Goal: Information Seeking & Learning: Learn about a topic

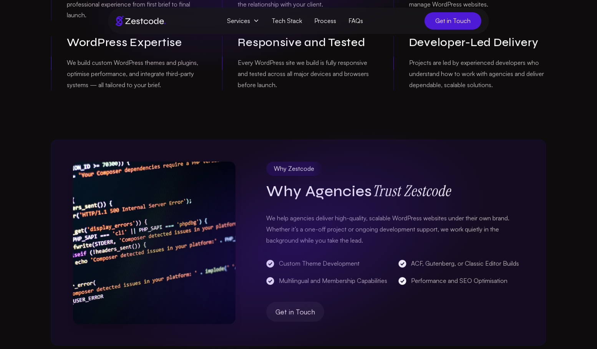
scroll to position [45, 0]
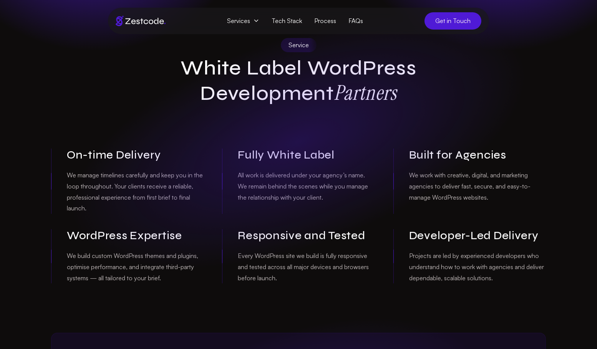
click at [461, 194] on p "We work with creative, digital, and marketing agencies to deliver fast, secure,…" at bounding box center [477, 186] width 137 height 33
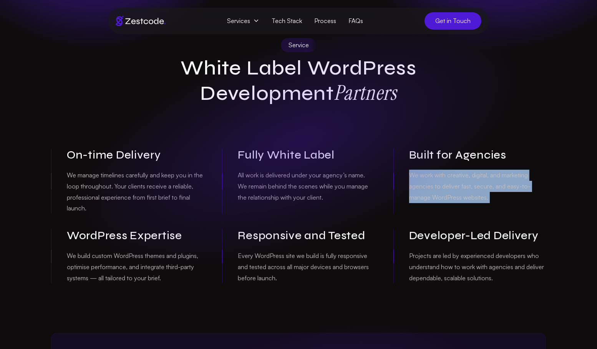
click at [461, 194] on p "We work with creative, digital, and marketing agencies to deliver fast, secure,…" at bounding box center [477, 186] width 137 height 33
click at [461, 189] on p "We work with creative, digital, and marketing agencies to deliver fast, secure,…" at bounding box center [477, 186] width 137 height 33
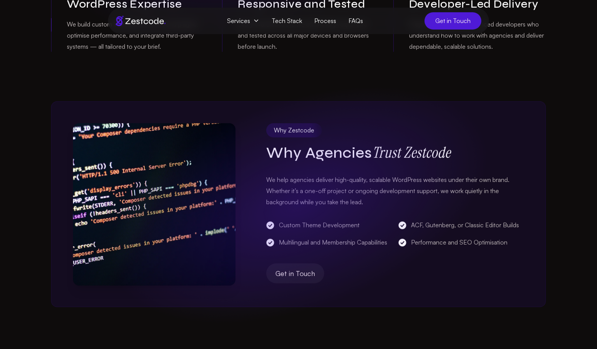
scroll to position [299, 0]
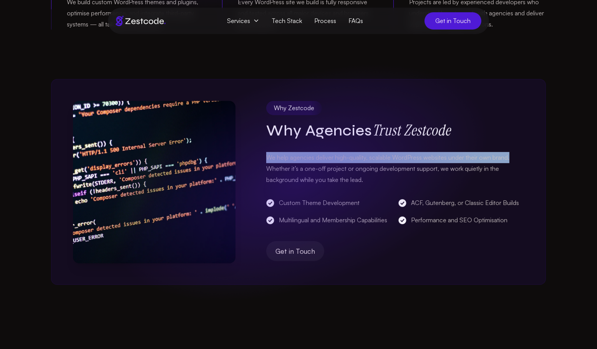
drag, startPoint x: 266, startPoint y: 156, endPoint x: 510, endPoint y: 157, distance: 243.8
click at [510, 157] on p "We help agencies deliver high-quality, scalable WordPress websites under their …" at bounding box center [395, 168] width 258 height 33
copy p "We help agencies deliver high-quality, scalable WordPress websites under their …"
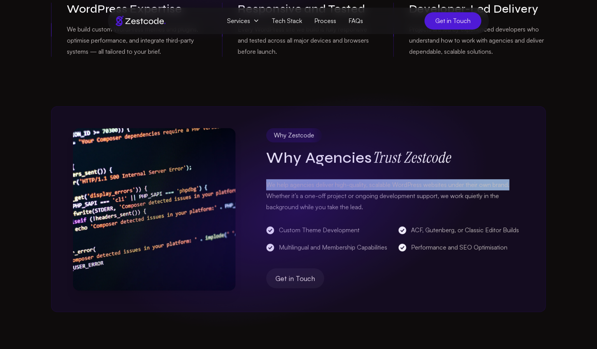
scroll to position [329, 0]
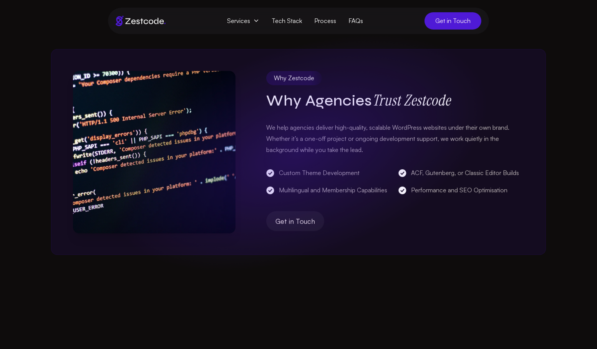
click at [555, 86] on section "Why Zestcode Why Agencies Trust Zestcode We help agencies deliver high-quality,…" at bounding box center [298, 127] width 597 height 255
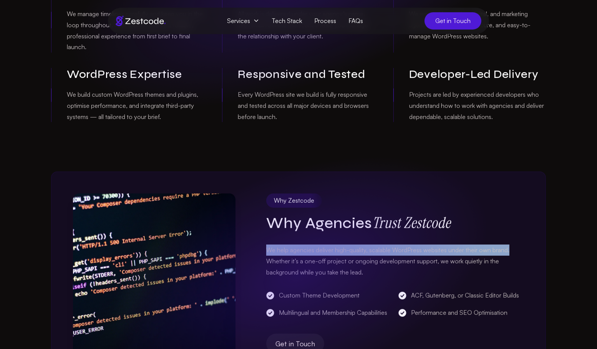
drag, startPoint x: 268, startPoint y: 250, endPoint x: 512, endPoint y: 251, distance: 243.8
click at [512, 251] on p "We help agencies deliver high-quality, scalable WordPress websites under their …" at bounding box center [395, 261] width 258 height 33
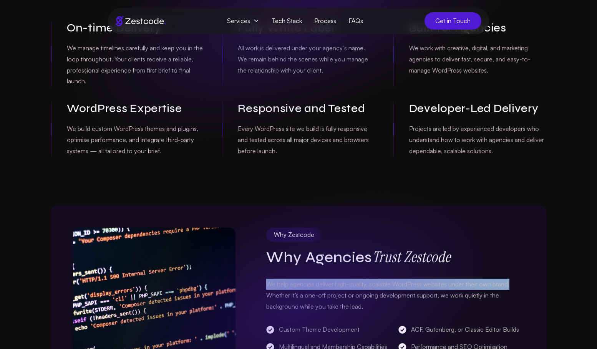
scroll to position [172, 0]
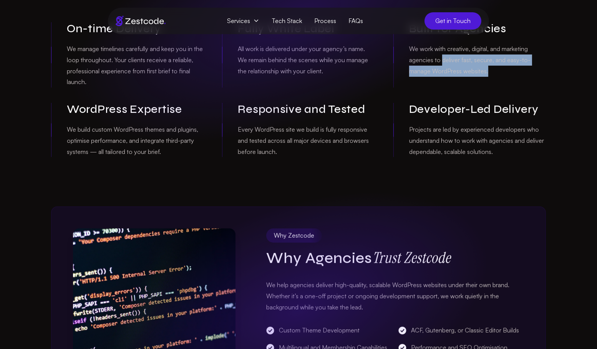
drag, startPoint x: 441, startPoint y: 58, endPoint x: 512, endPoint y: 73, distance: 72.1
click at [512, 73] on p "We work with creative, digital, and marketing agencies to deliver fast, secure,…" at bounding box center [477, 59] width 137 height 33
copy p "deliver fast, secure, and easy-to-manage WordPress websites."
